Goal: Information Seeking & Learning: Learn about a topic

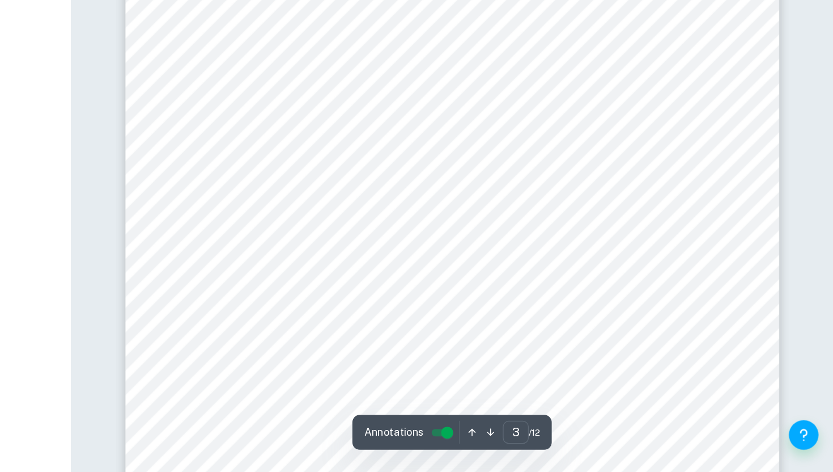
scroll to position [1584, 0]
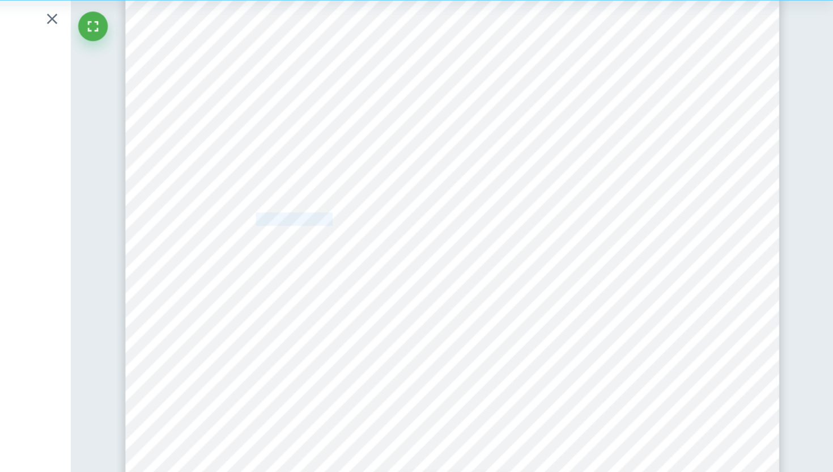
drag, startPoint x: 388, startPoint y: 224, endPoint x: 452, endPoint y: 225, distance: 64.1
click at [452, 225] on span "DC Ammeter (ideal" at bounding box center [424, 225] width 78 height 9
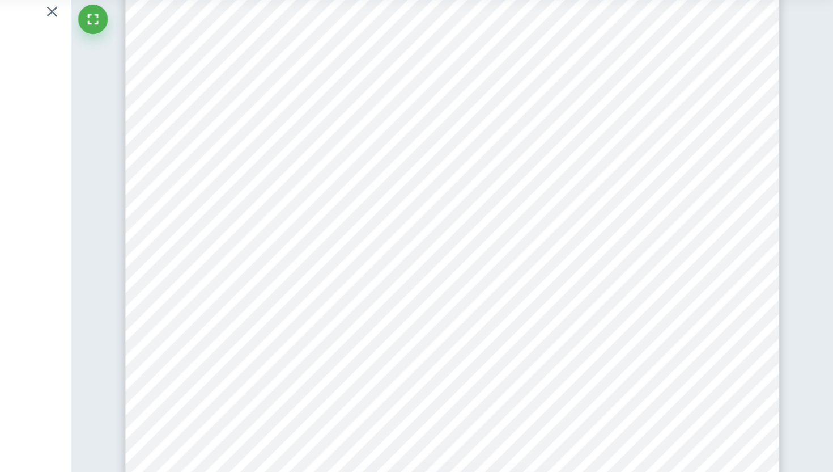
scroll to position [1662, 0]
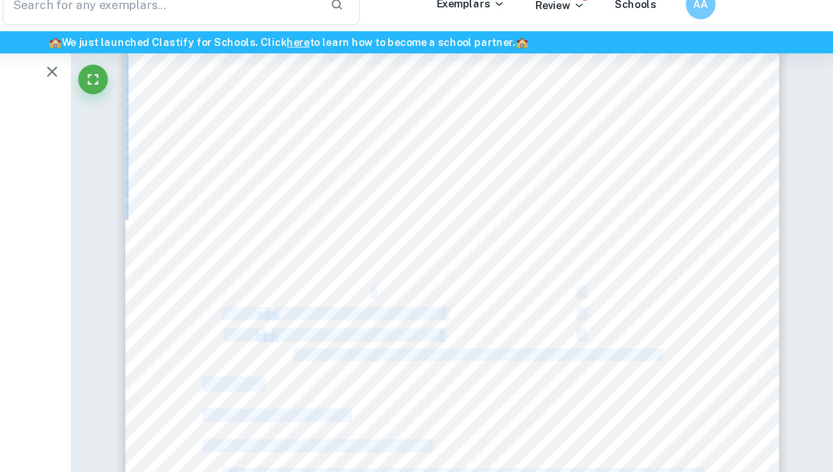
drag, startPoint x: 423, startPoint y: 225, endPoint x: 481, endPoint y: 244, distance: 60.8
click at [481, 244] on div "3 Hypothesis 2 : The mass of products at the copper and aluminium electrodes is…" at bounding box center [542, 266] width 500 height 707
click at [481, 244] on span at bounding box center [481, 240] width 3 height 9
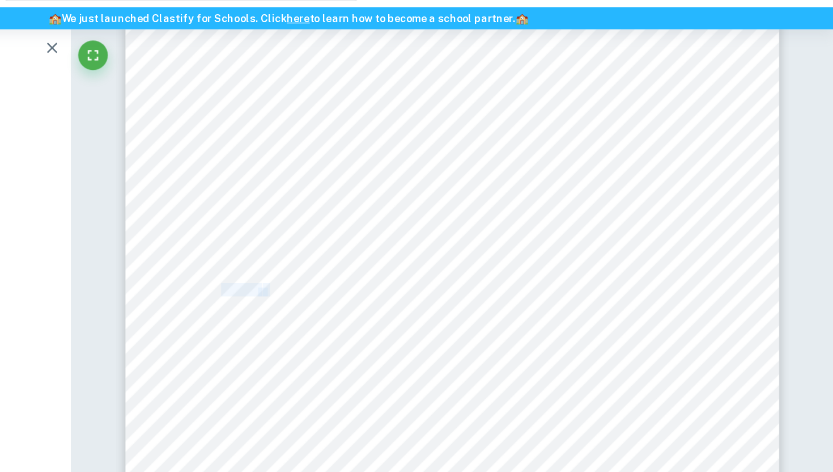
drag, startPoint x: 368, startPoint y: 257, endPoint x: 401, endPoint y: 260, distance: 33.0
click at [401, 260] on div "3 Hypothesis 2 : The mass of products at the copper and aluminium electrodes is…" at bounding box center [542, 266] width 500 height 707
click at [436, 253] on span "1M (unknown constant volume)" at bounding box center [470, 256] width 128 height 9
drag, startPoint x: 402, startPoint y: 258, endPoint x: 364, endPoint y: 258, distance: 37.4
click at [364, 258] on div "3 Hypothesis 2 : The mass of products at the copper and aluminium electrodes is…" at bounding box center [542, 266] width 500 height 707
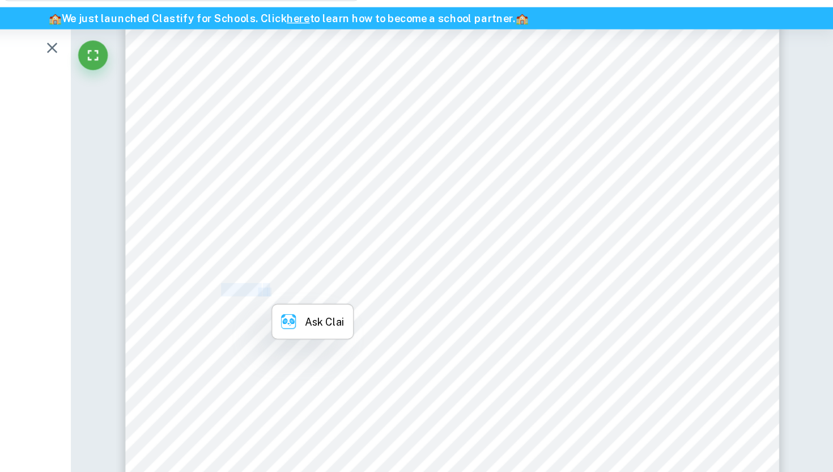
copy div "Cu(NO 3 ) 2"
click at [394, 205] on div "3 Hypothesis 2 : The mass of products at the copper and aluminium electrodes is…" at bounding box center [542, 266] width 500 height 707
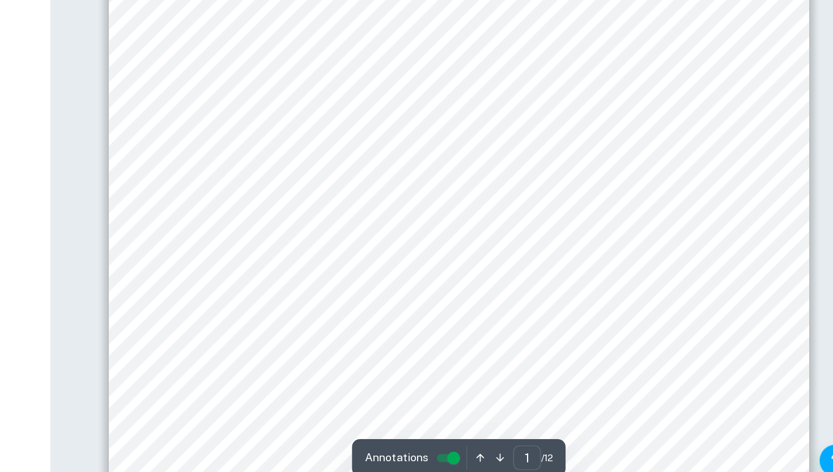
scroll to position [74, 0]
